Goal: Book appointment/travel/reservation

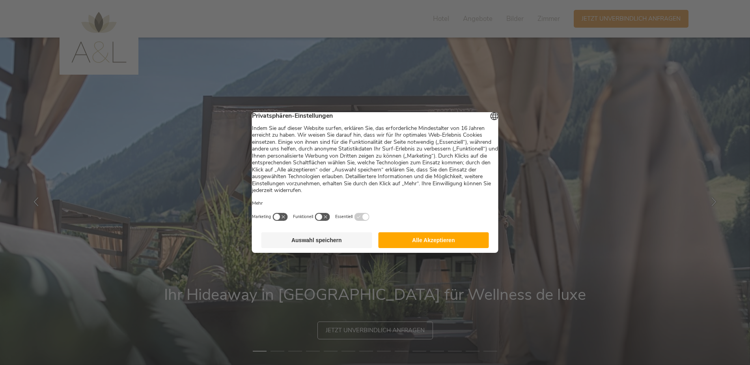
click at [434, 243] on button "Alle Akzeptieren" at bounding box center [433, 240] width 111 height 16
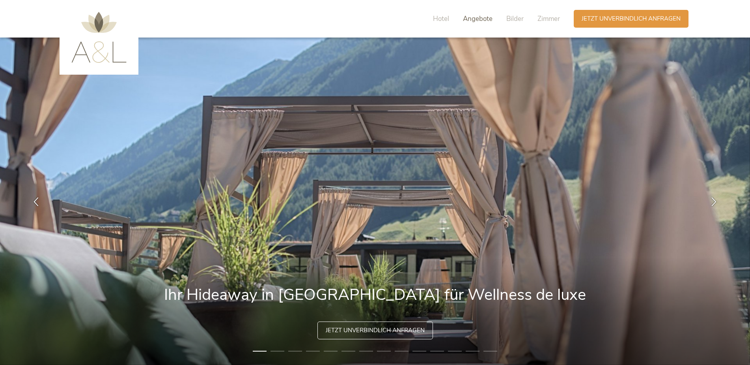
click at [477, 17] on span "Angebote" at bounding box center [478, 18] width 30 height 9
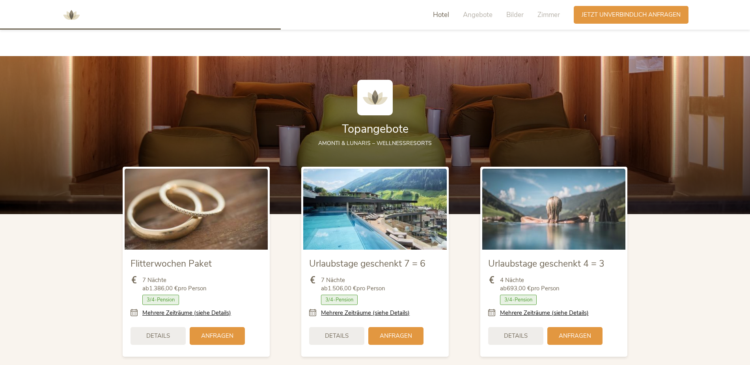
scroll to position [874, 0]
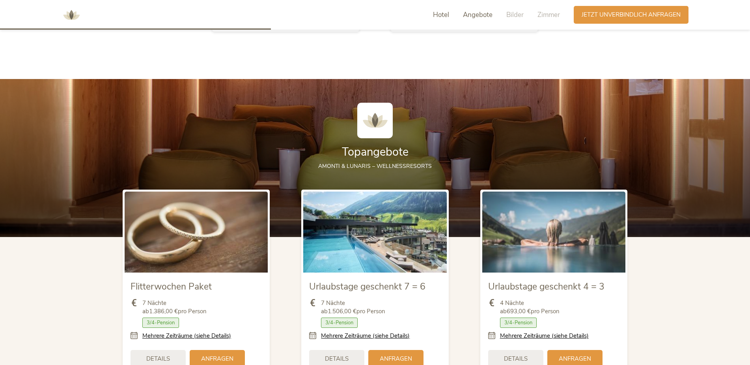
click at [485, 17] on span "Angebote" at bounding box center [478, 14] width 30 height 9
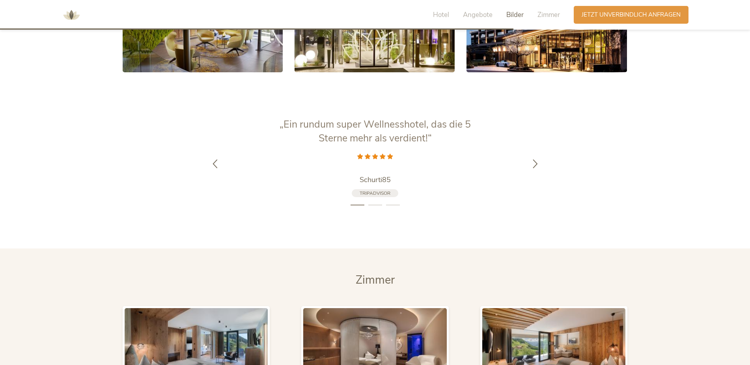
scroll to position [1553, 0]
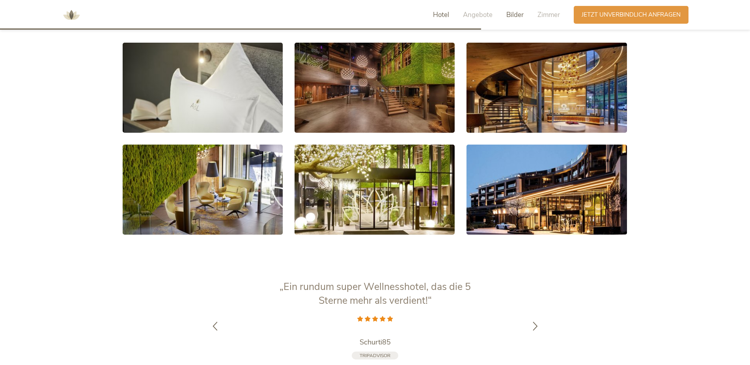
click at [446, 12] on span "Hotel" at bounding box center [441, 14] width 16 height 9
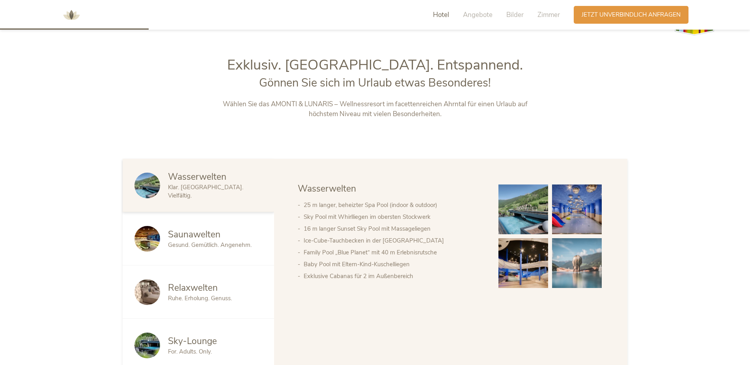
scroll to position [313, 0]
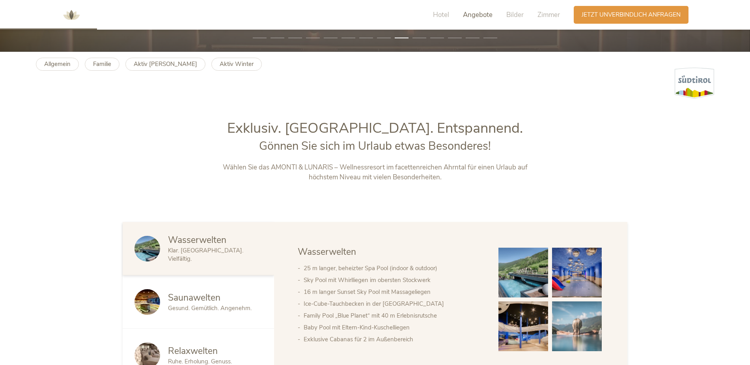
click at [471, 14] on span "Angebote" at bounding box center [478, 14] width 30 height 9
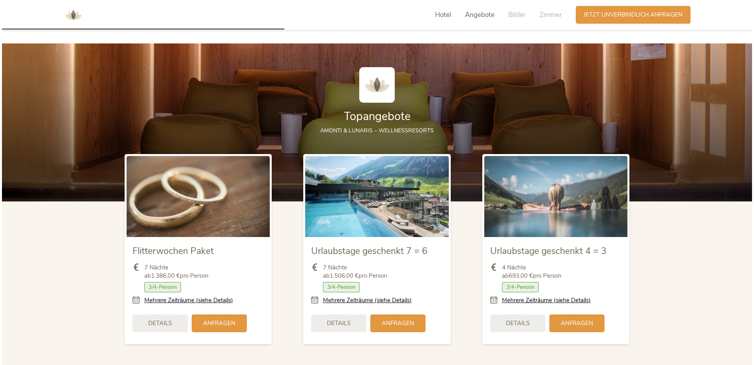
scroll to position [914, 0]
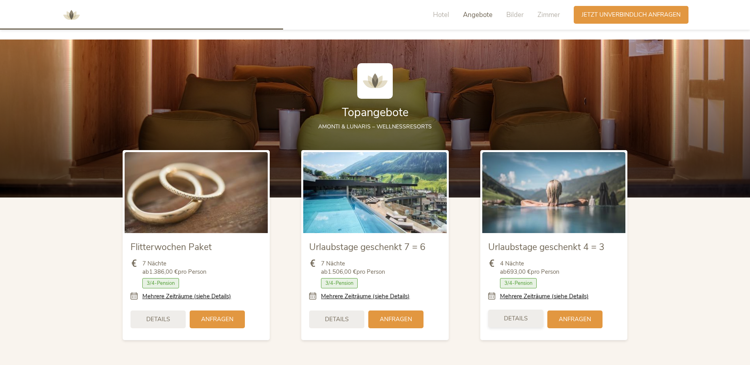
click at [515, 325] on div "Details" at bounding box center [515, 318] width 55 height 18
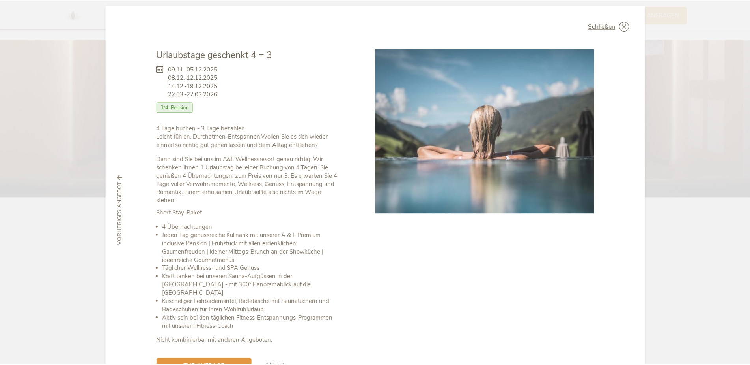
scroll to position [0, 0]
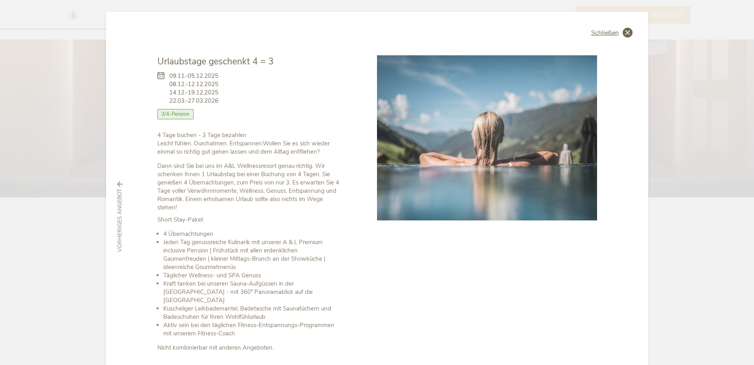
click at [610, 33] on span "Schließen" at bounding box center [605, 33] width 28 height 6
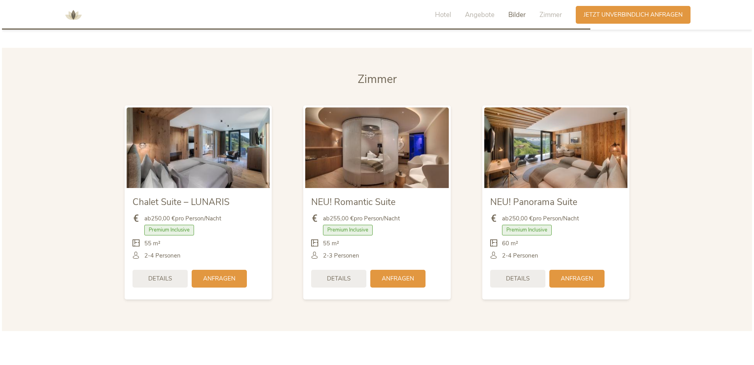
scroll to position [1940, 0]
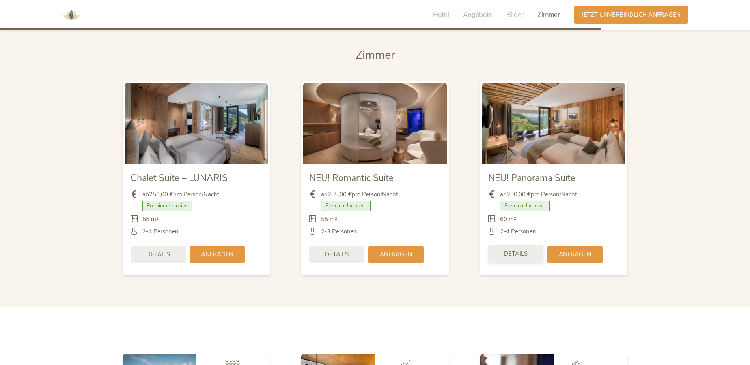
click at [525, 253] on span "Details" at bounding box center [516, 253] width 24 height 8
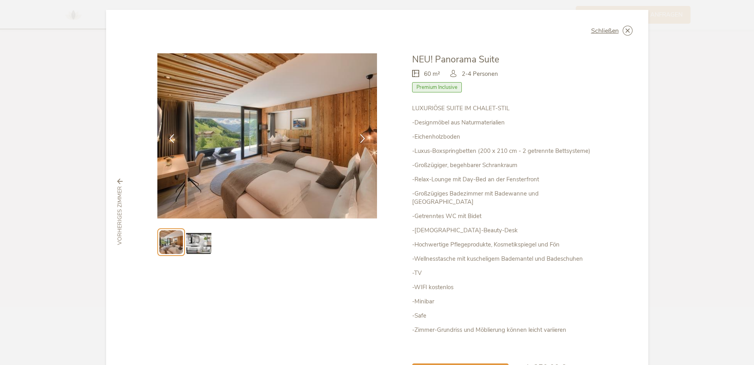
scroll to position [0, 0]
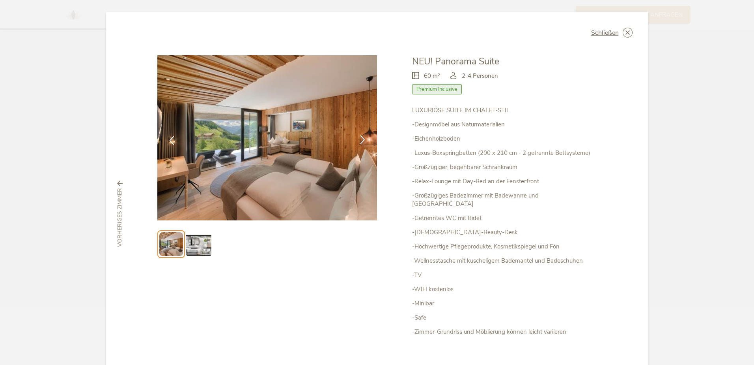
click at [365, 137] on icon at bounding box center [362, 139] width 9 height 9
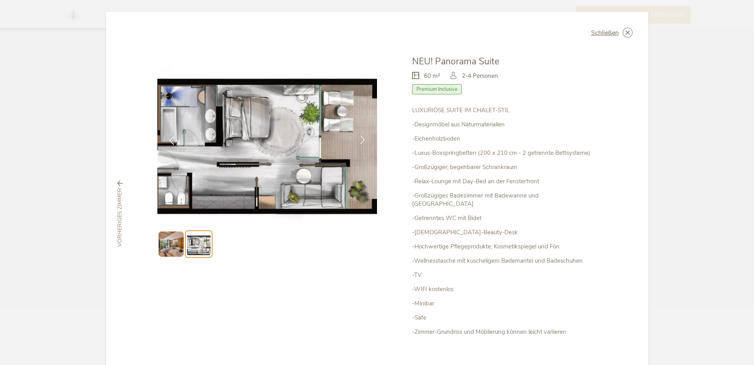
click at [365, 137] on icon at bounding box center [362, 139] width 9 height 9
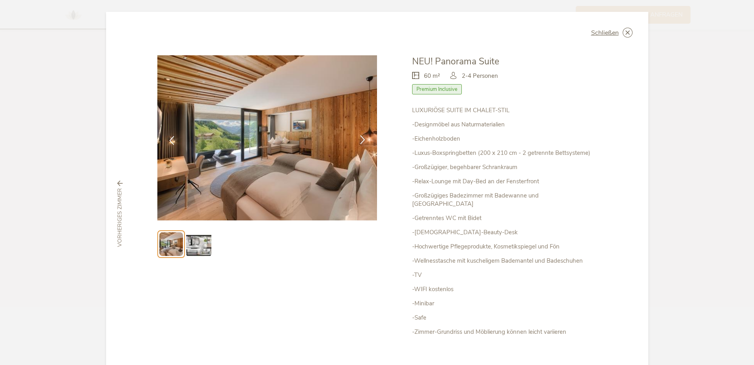
click at [365, 137] on icon at bounding box center [362, 139] width 9 height 9
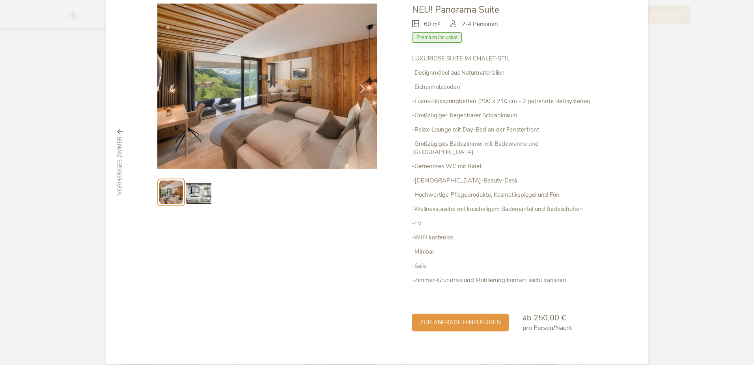
scroll to position [54, 0]
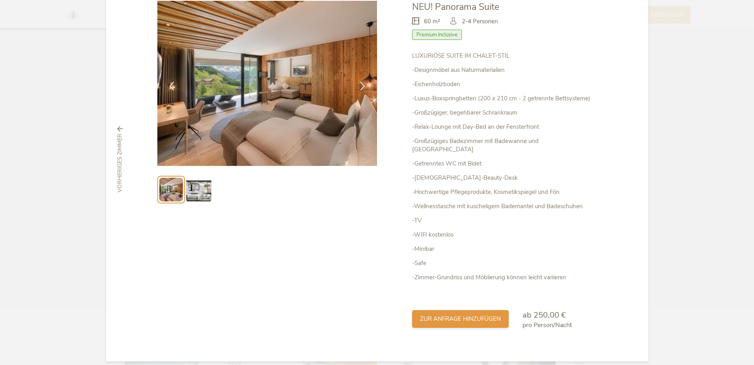
click at [469, 314] on span "zur Anfrage hinzufügen" at bounding box center [460, 318] width 81 height 8
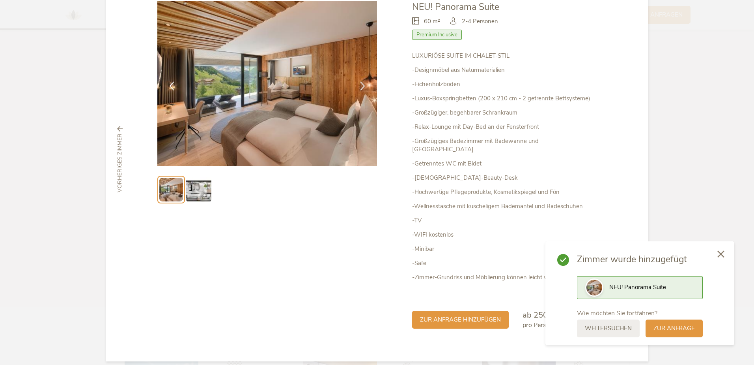
click at [721, 254] on icon at bounding box center [721, 253] width 7 height 7
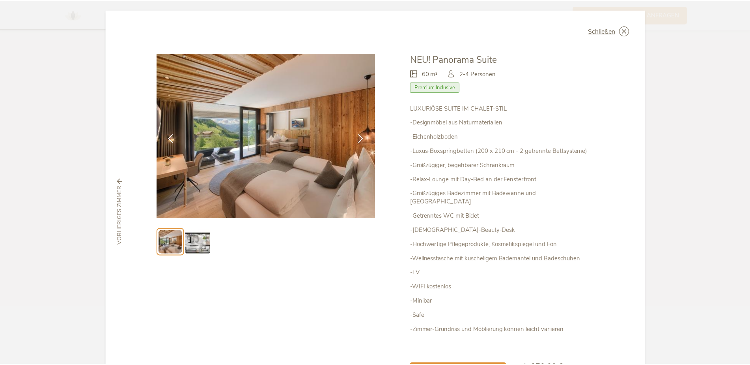
scroll to position [0, 0]
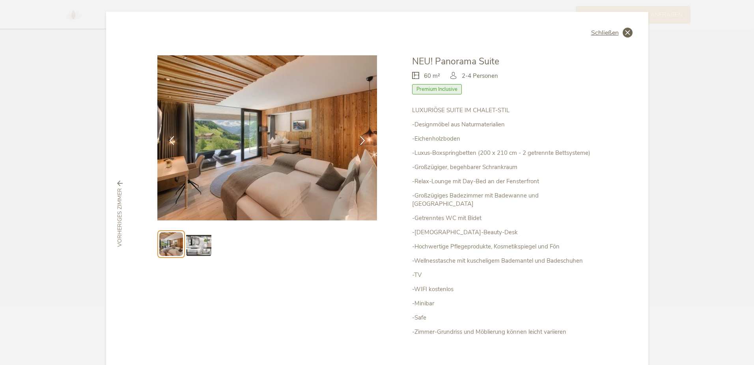
click at [593, 32] on span "Schließen" at bounding box center [605, 33] width 28 height 6
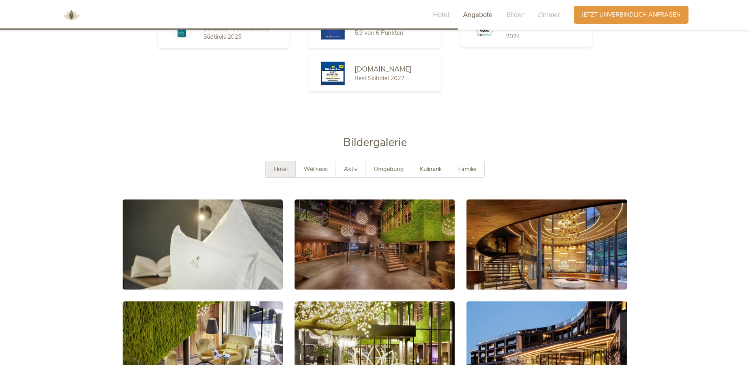
scroll to position [1395, 0]
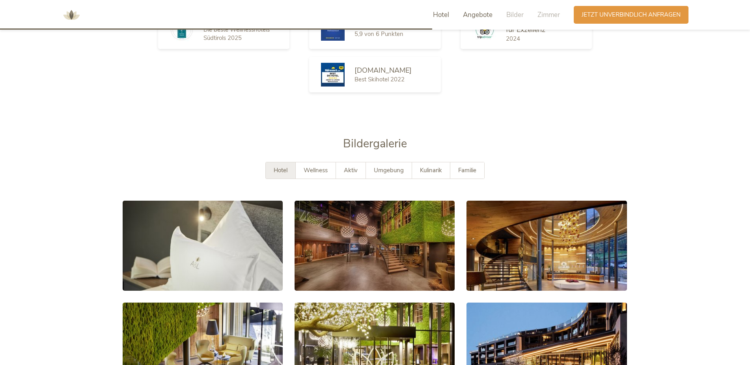
click at [433, 17] on span "Hotel" at bounding box center [441, 14] width 16 height 9
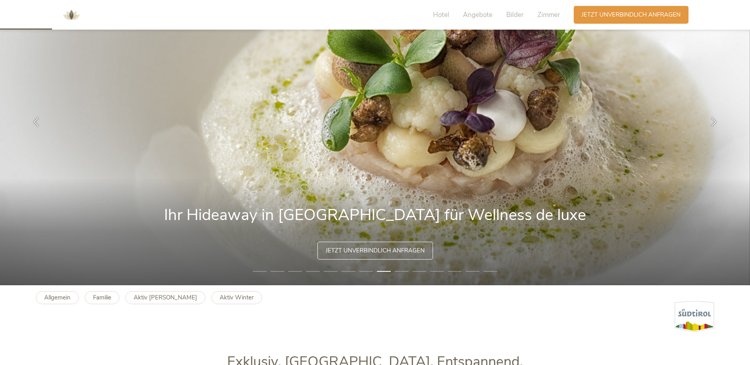
scroll to position [76, 0]
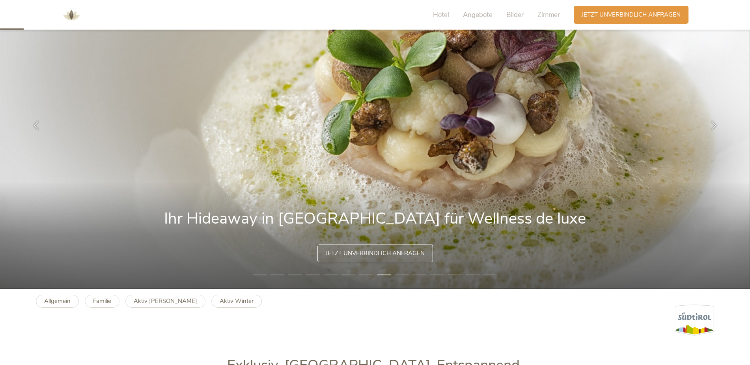
click at [369, 252] on span "Jetzt unverbindlich anfragen" at bounding box center [375, 253] width 99 height 8
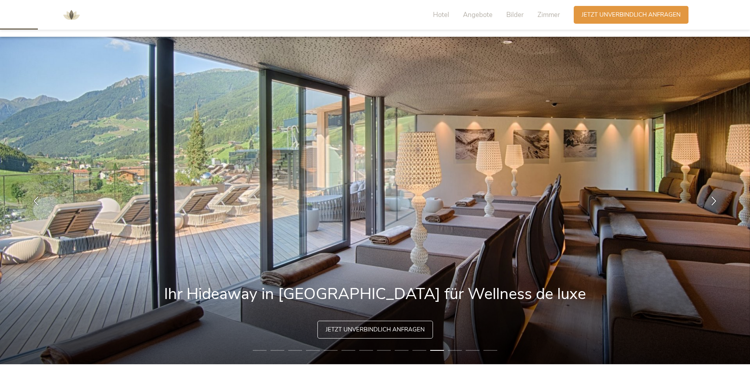
scroll to position [0, 0]
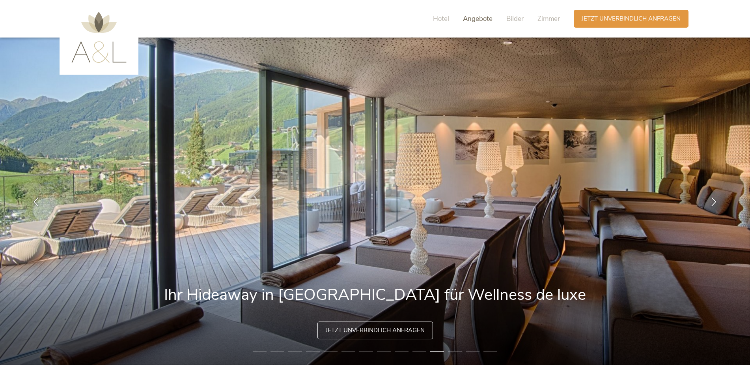
click at [468, 17] on span "Angebote" at bounding box center [478, 18] width 30 height 9
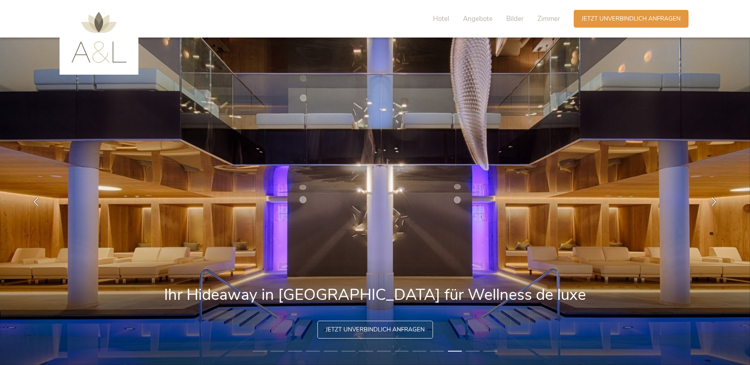
click at [366, 327] on span "Jetzt unverbindlich anfragen" at bounding box center [375, 329] width 99 height 8
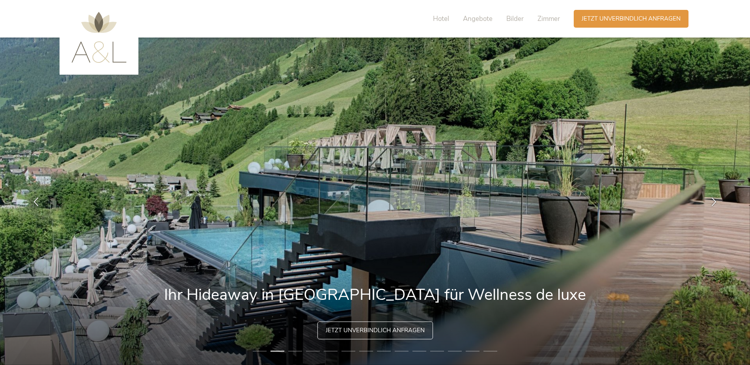
click at [107, 49] on img at bounding box center [98, 37] width 55 height 51
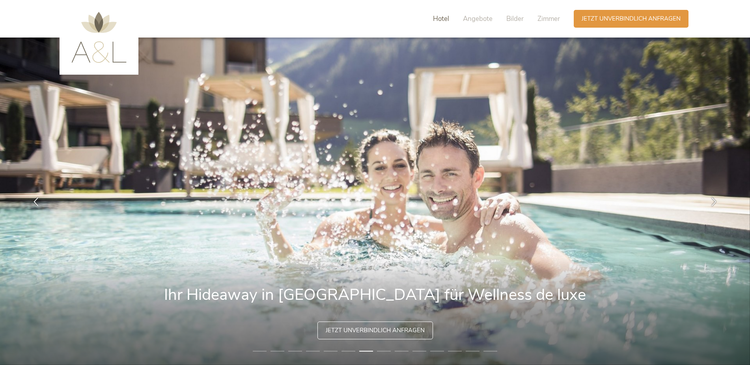
click at [444, 22] on span "Hotel" at bounding box center [441, 18] width 16 height 9
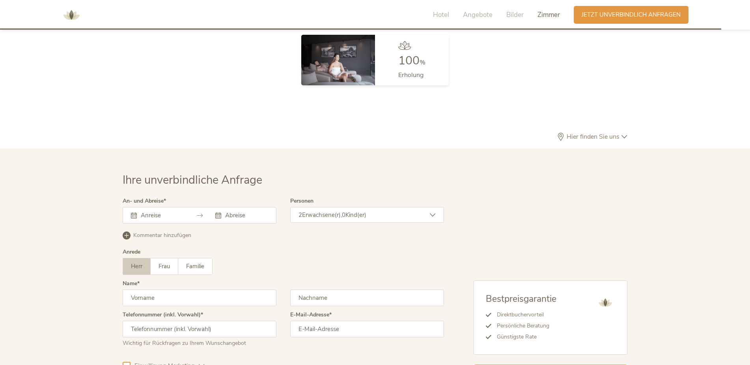
scroll to position [2421, 0]
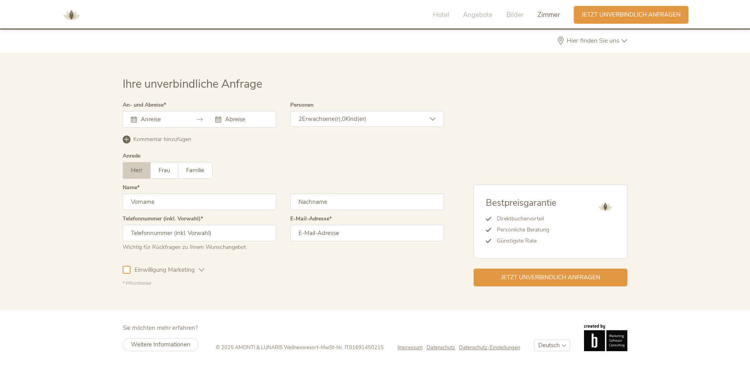
click at [415, 347] on span "Impressum" at bounding box center [410, 347] width 25 height 7
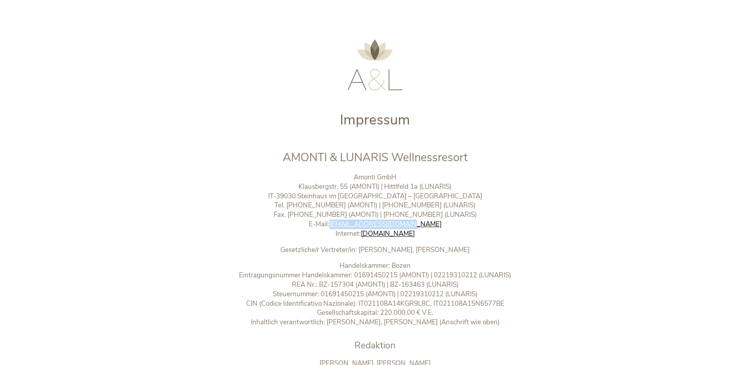
drag, startPoint x: 422, startPoint y: 225, endPoint x: 352, endPoint y: 227, distance: 69.5
click at [352, 227] on p "Amonti GmbH Klausbergstr. 55 (AMONTI) | Hittlfeld 1a (LUNARIS) IT-39030 Steinha…" at bounding box center [375, 205] width 329 height 66
copy link "info@wellnessresort.it"
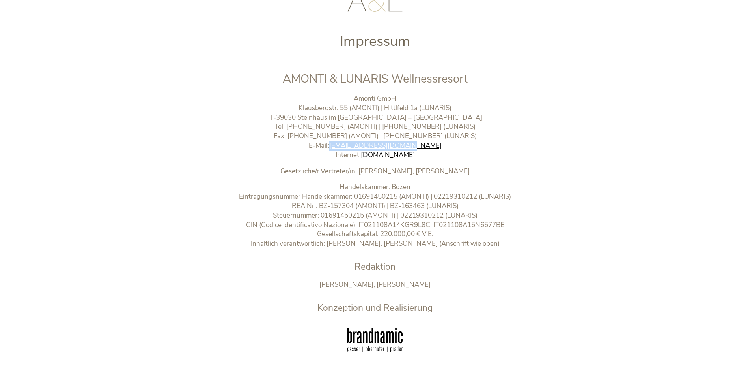
scroll to position [79, 0]
click at [399, 155] on link "www.wellnessresort.it" at bounding box center [388, 154] width 54 height 9
click at [452, 146] on p "Amonti GmbH Klausbergstr. 55 (AMONTI) | Hittlfeld 1a (LUNARIS) IT-39030 Steinha…" at bounding box center [375, 127] width 329 height 66
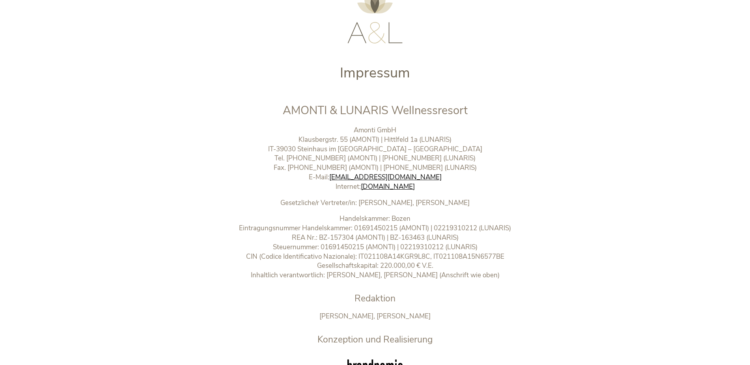
scroll to position [39, 0]
